Goal: Task Accomplishment & Management: Complete application form

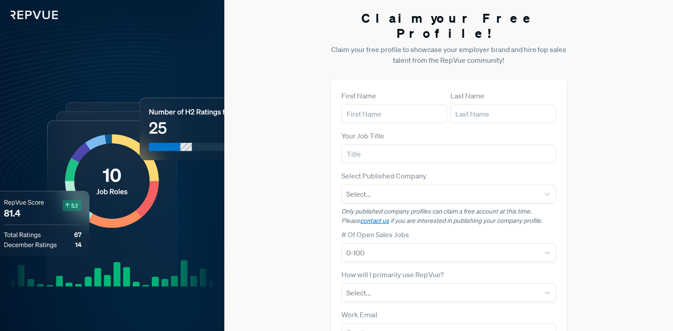
type input "[PERSON_NAME]"
click at [474, 105] on input "text" at bounding box center [502, 114] width 105 height 19
type input "Choumil"
click at [506, 145] on input "text" at bounding box center [448, 154] width 214 height 19
type input "AE"
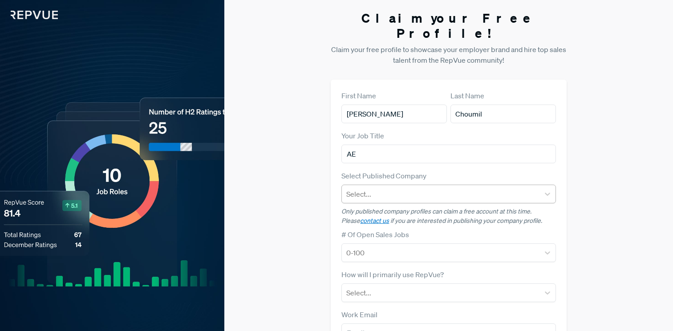
click at [477, 188] on div at bounding box center [440, 194] width 188 height 12
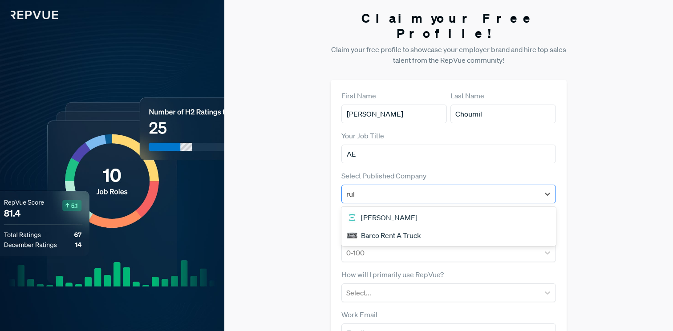
type input "rubr"
click at [472, 209] on div "Rubrik" at bounding box center [448, 218] width 214 height 18
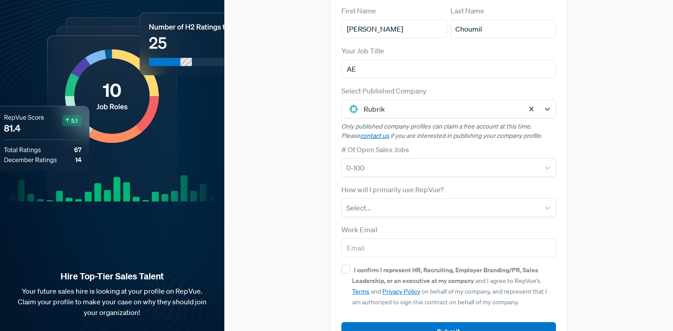
scroll to position [101, 0]
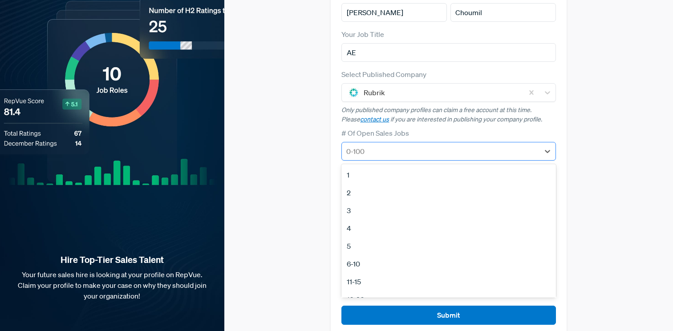
click at [409, 145] on div at bounding box center [440, 151] width 188 height 12
click at [299, 217] on div "Claim your Free Profile! Claim your free profile to showcase your employer bran…" at bounding box center [448, 123] width 448 height 448
